Goal: Transaction & Acquisition: Purchase product/service

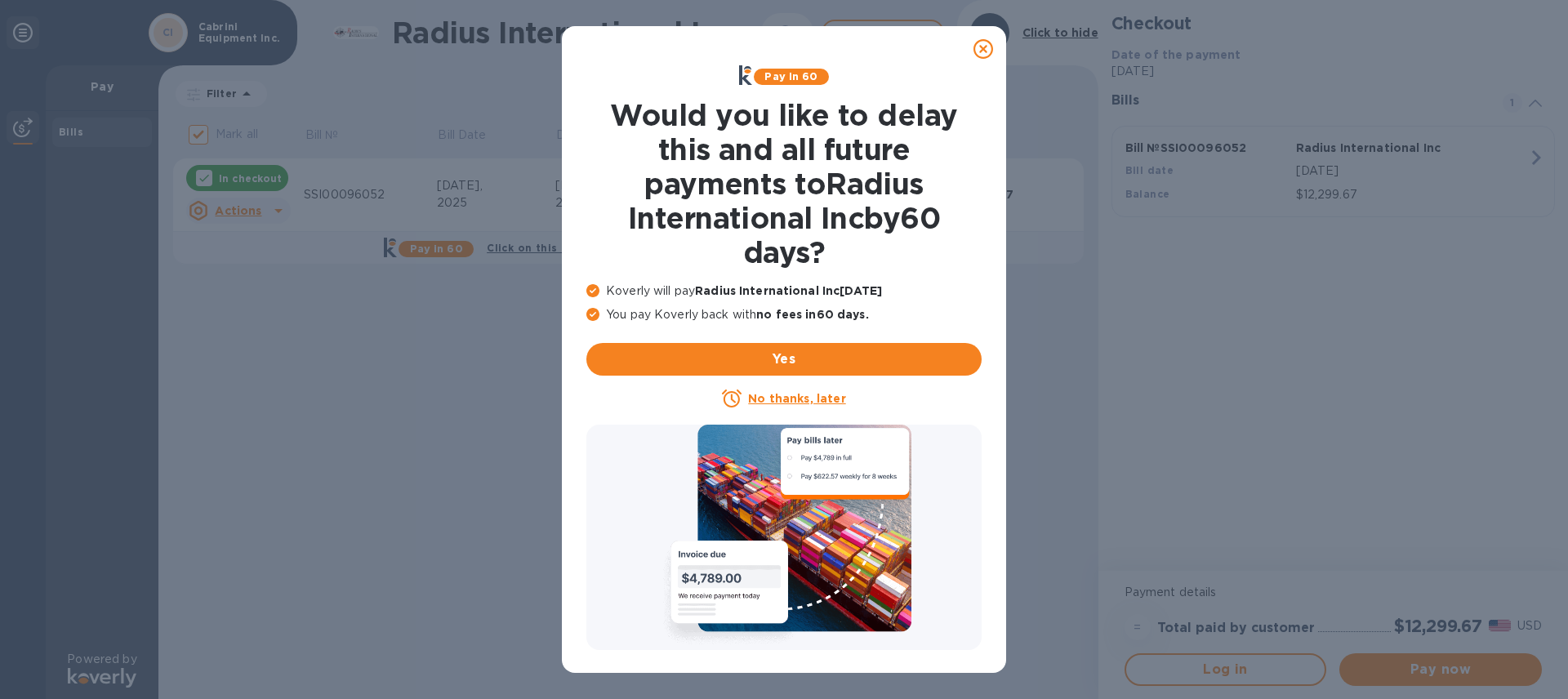
click at [802, 400] on u "No thanks, later" at bounding box center [797, 398] width 97 height 13
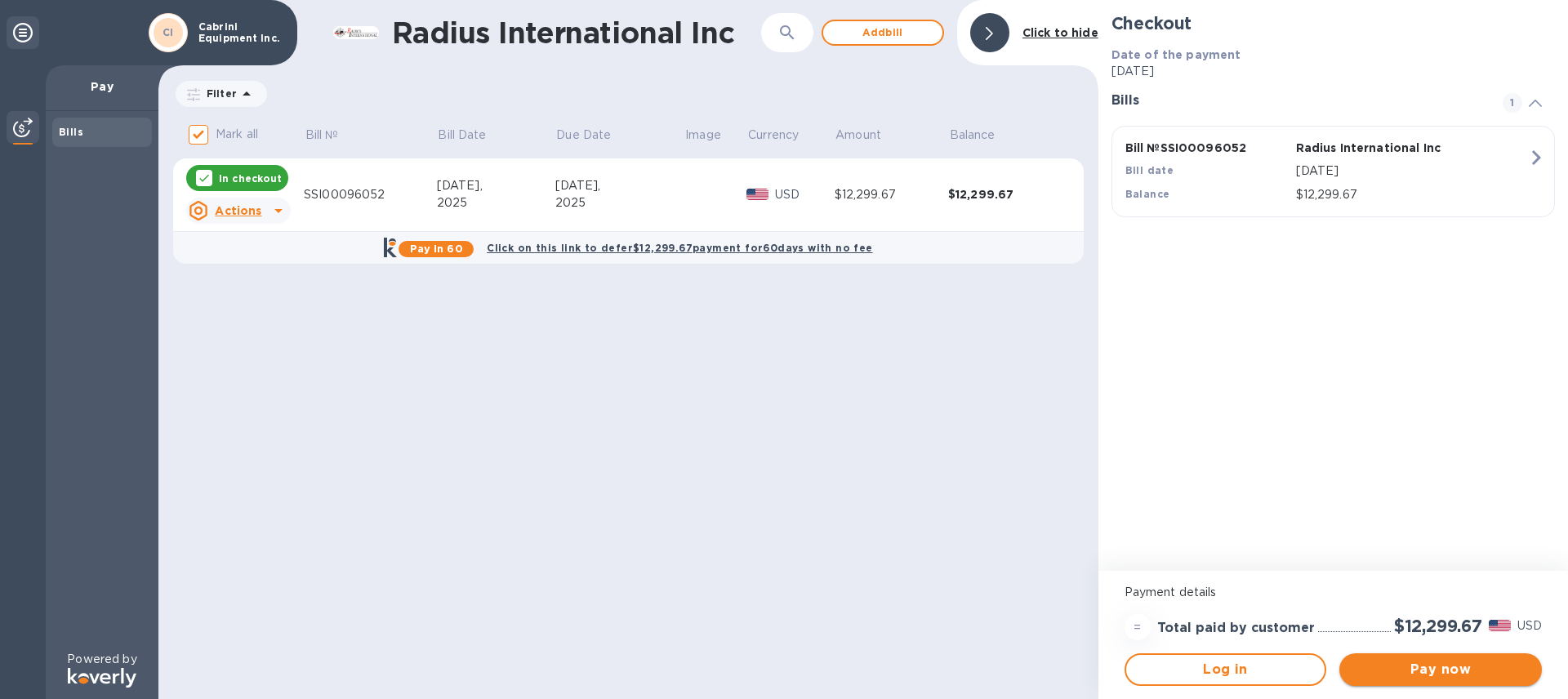
click at [1399, 674] on span "Pay now" at bounding box center [1440, 669] width 176 height 20
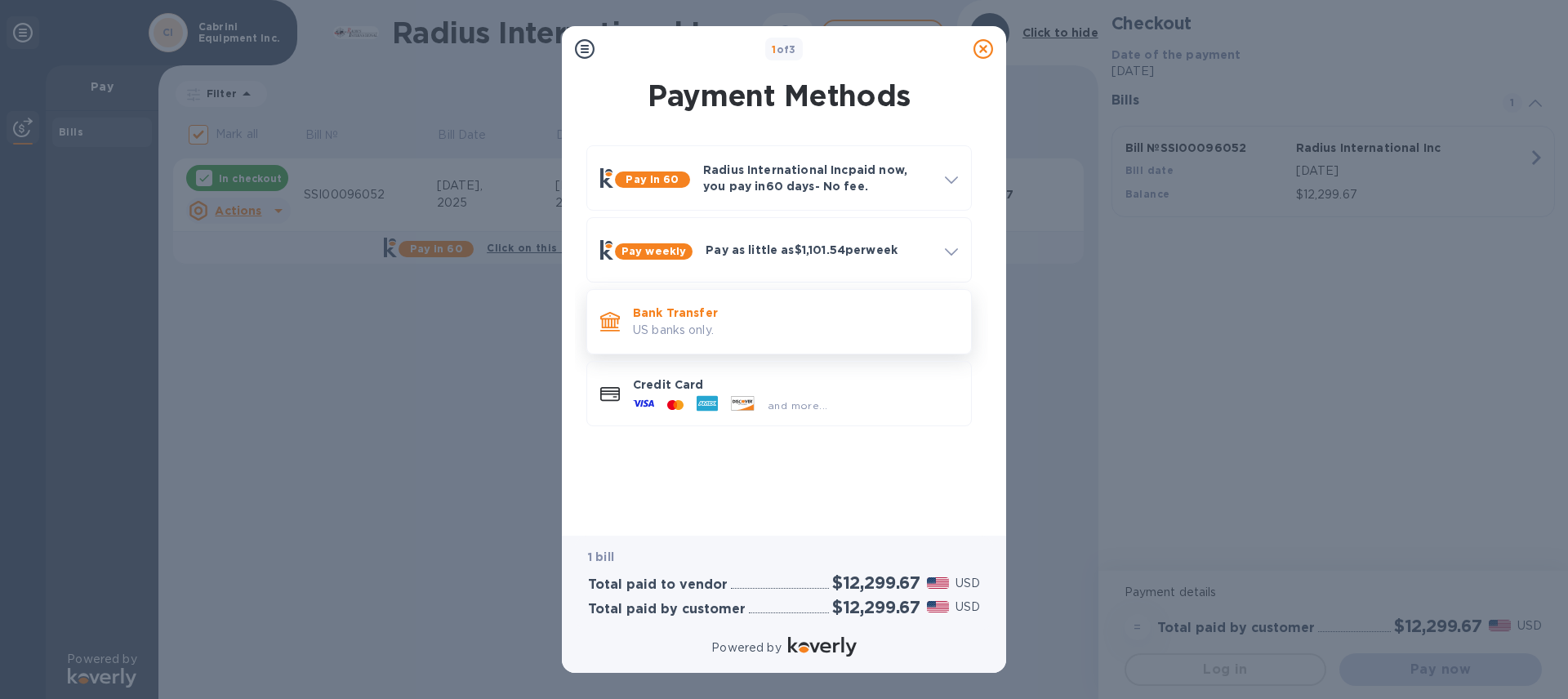
click at [665, 334] on p "US banks only." at bounding box center [795, 330] width 325 height 17
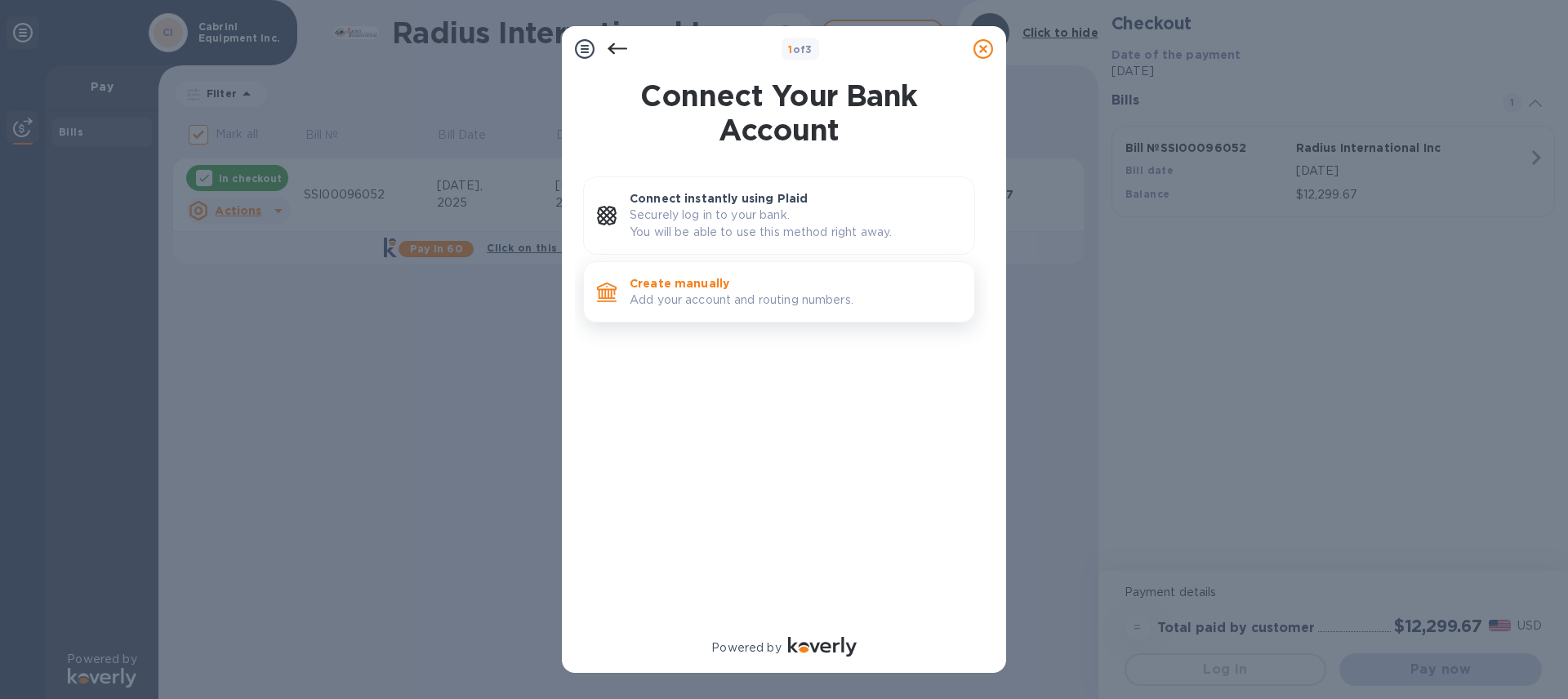
click at [668, 301] on p "Add your account and routing numbers." at bounding box center [795, 299] width 332 height 17
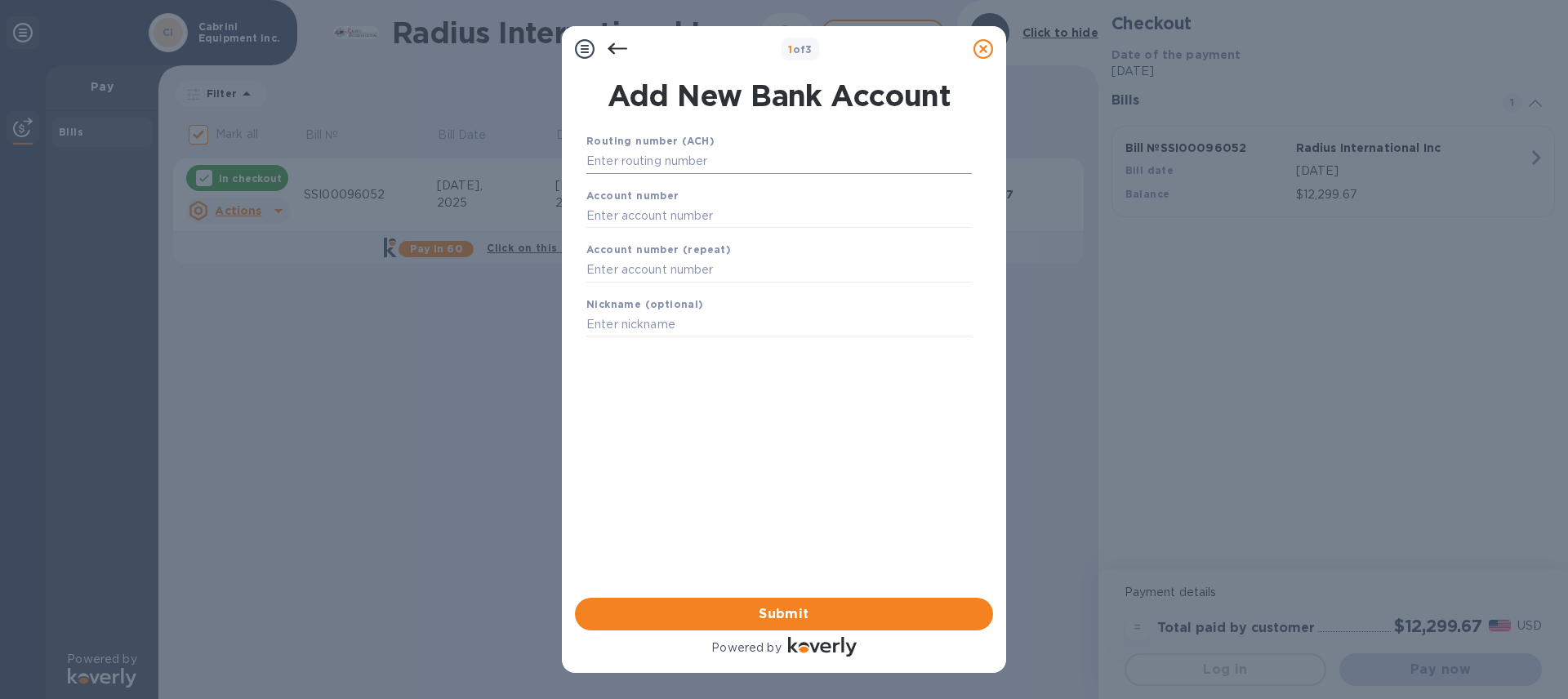
click at [696, 159] on input "text" at bounding box center [778, 161] width 385 height 25
type input "211370707"
click at [655, 236] on input "text" at bounding box center [778, 236] width 385 height 25
type input "170767248"
click at [651, 288] on input "text" at bounding box center [778, 290] width 385 height 25
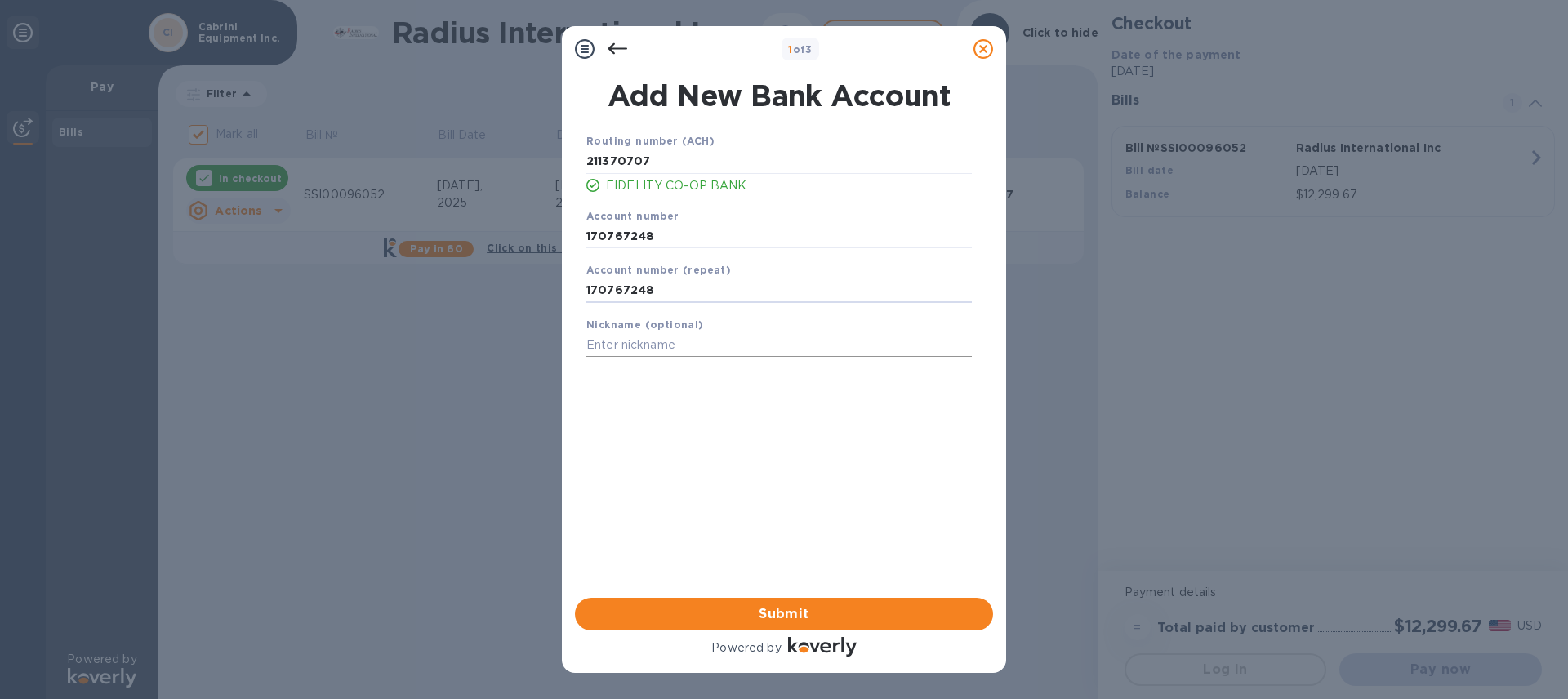
type input "170767248"
click at [649, 344] on input "text" at bounding box center [778, 346] width 385 height 25
click at [766, 618] on span "Submit" at bounding box center [784, 614] width 392 height 20
